Goal: Transaction & Acquisition: Purchase product/service

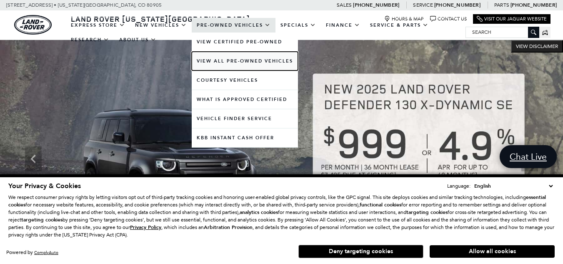
click at [224, 59] on link "View All Pre-Owned Vehicles" at bounding box center [245, 61] width 106 height 19
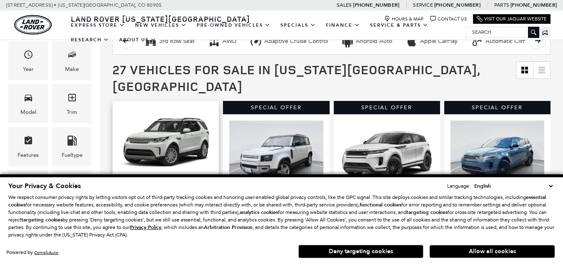
scroll to position [208, 0]
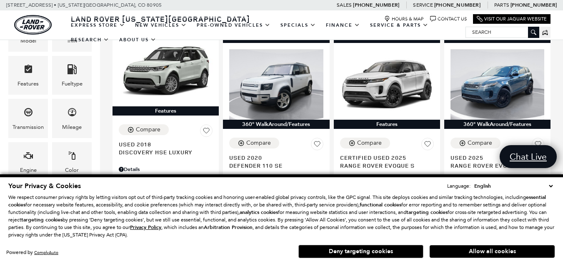
click at [547, 185] on select "English Spanish / Español English / [GEOGRAPHIC_DATA] Korean / 한국어 Vietnamese /…" at bounding box center [513, 186] width 82 height 8
click at [548, 186] on select "English Spanish / Español English / [GEOGRAPHIC_DATA] Korean / 한국어 Vietnamese /…" at bounding box center [513, 186] width 82 height 8
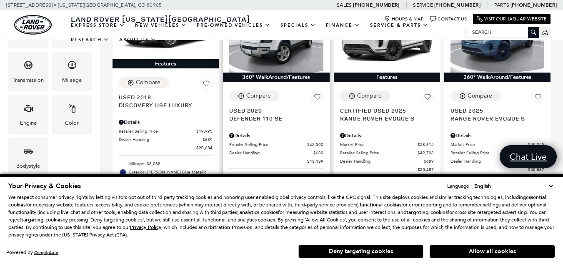
scroll to position [291, 0]
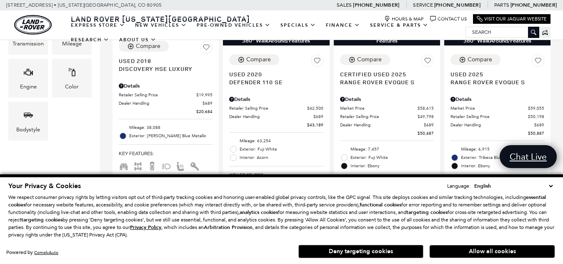
click at [402, 248] on button "Deny targeting cookies" at bounding box center [360, 250] width 125 height 13
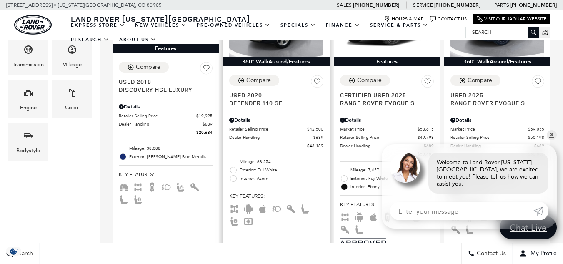
scroll to position [375, 0]
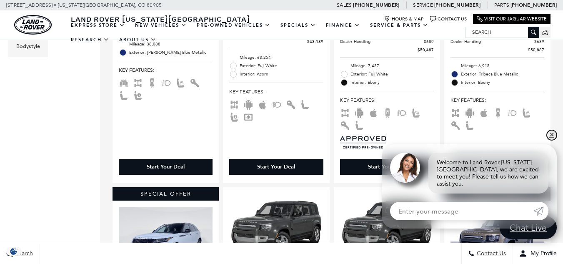
click at [551, 140] on link "✕" at bounding box center [551, 135] width 10 height 10
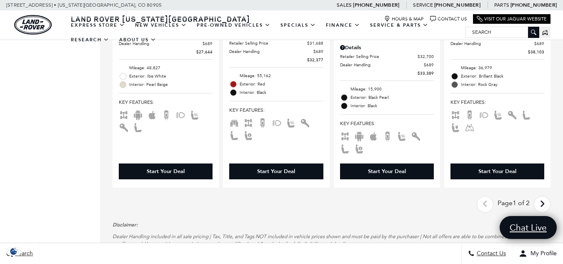
scroll to position [1624, 0]
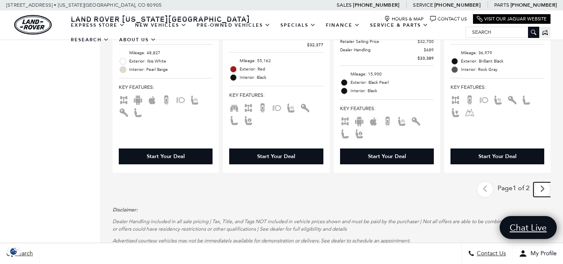
click at [543, 182] on link "Next" at bounding box center [542, 189] width 18 height 15
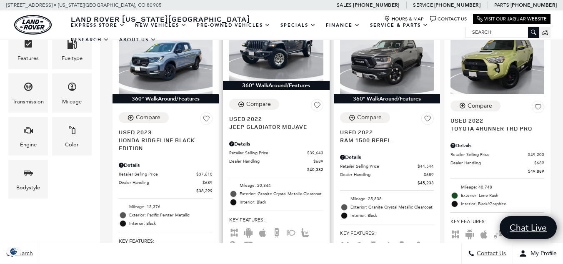
scroll to position [167, 0]
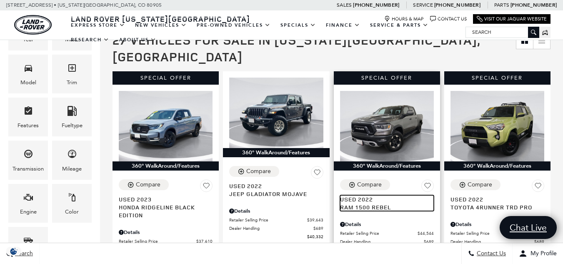
click at [372, 203] on span "Ram 1500 Rebel" at bounding box center [383, 207] width 87 height 8
